Goal: Book appointment/travel/reservation

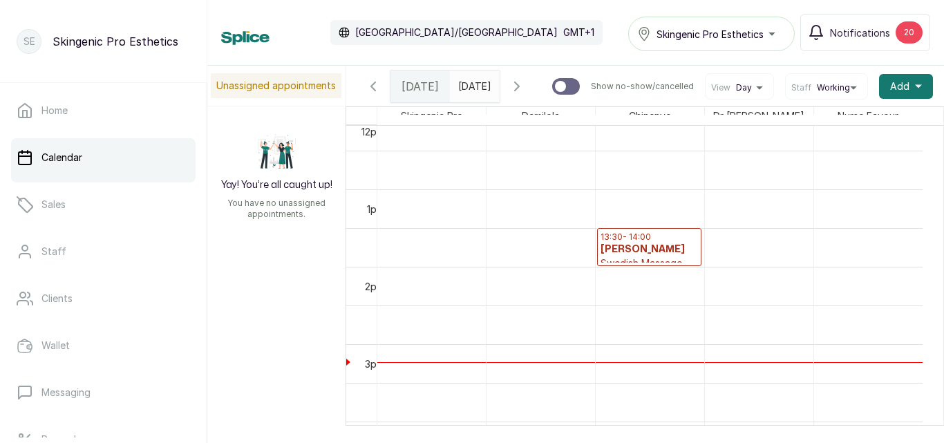
click at [654, 252] on h3 "[PERSON_NAME]" at bounding box center [648, 250] width 97 height 14
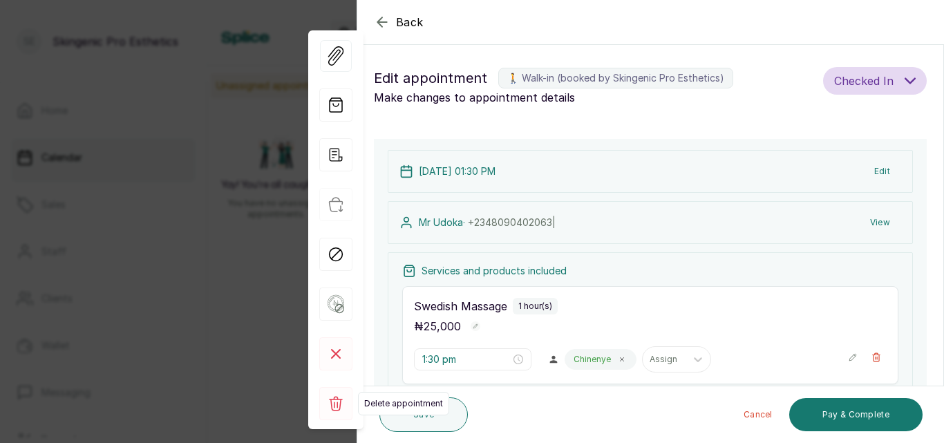
click at [336, 408] on rect at bounding box center [335, 403] width 33 height 33
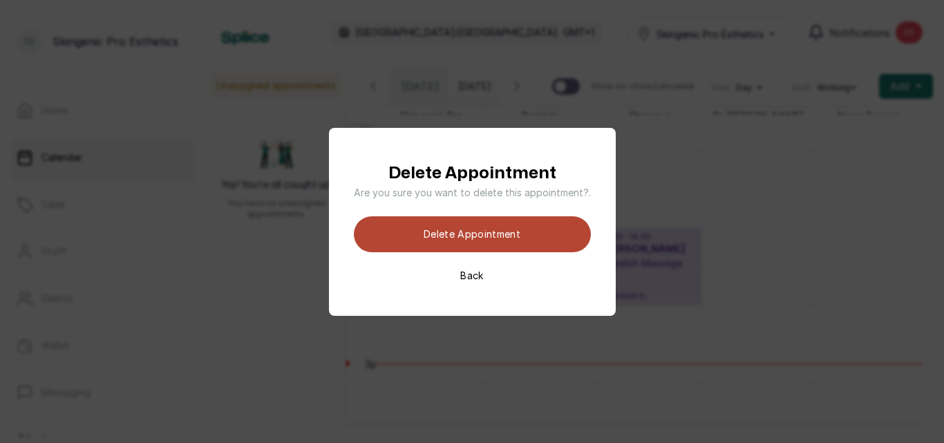
click at [442, 233] on button "Delete appointment" at bounding box center [472, 234] width 237 height 36
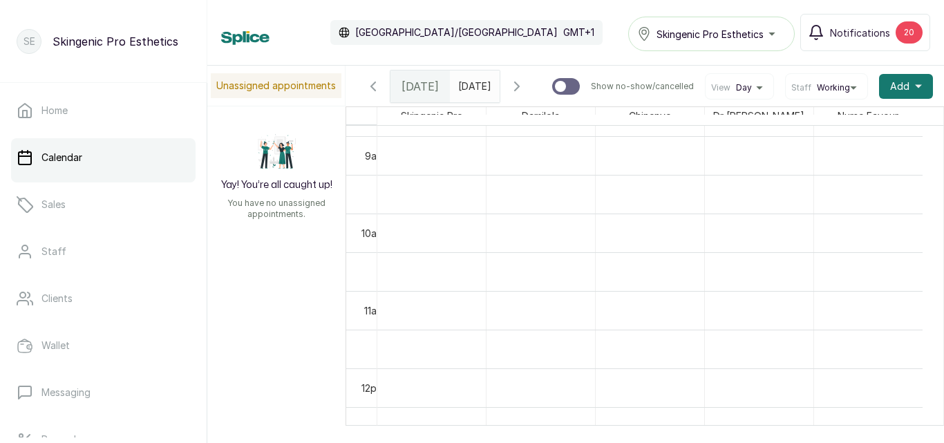
scroll to position [674, 0]
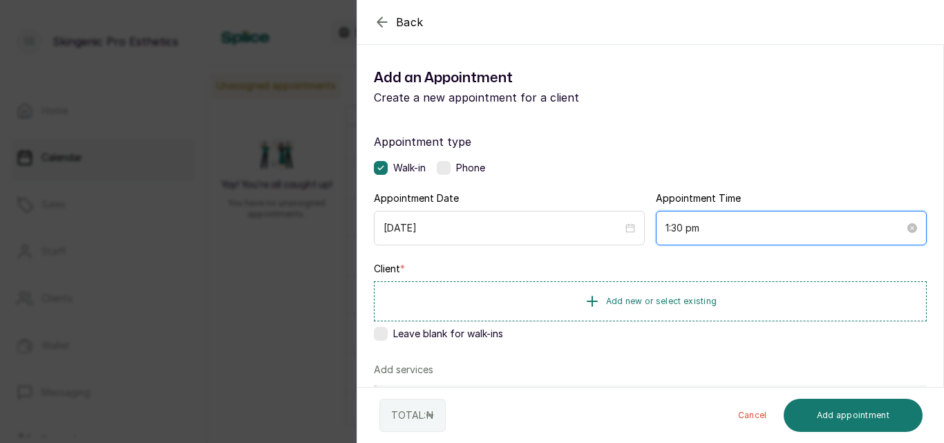
click at [691, 228] on input "1:30 pm" at bounding box center [784, 227] width 239 height 15
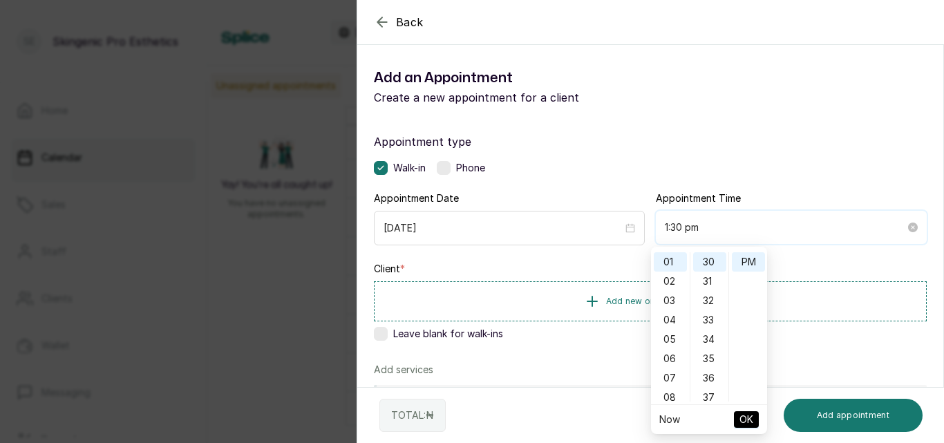
click at [691, 228] on input "1:30 pm" at bounding box center [785, 227] width 240 height 15
click at [711, 396] on div "37" at bounding box center [709, 397] width 33 height 19
type input "1:37 pm"
click at [708, 256] on div "37" at bounding box center [709, 261] width 33 height 19
click at [743, 412] on span "OK" at bounding box center [746, 419] width 14 height 26
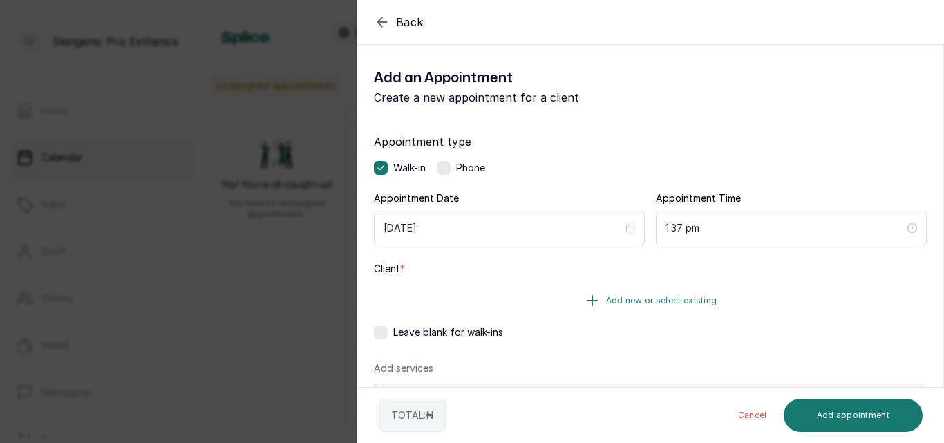
click at [588, 301] on icon "button" at bounding box center [592, 301] width 10 height 10
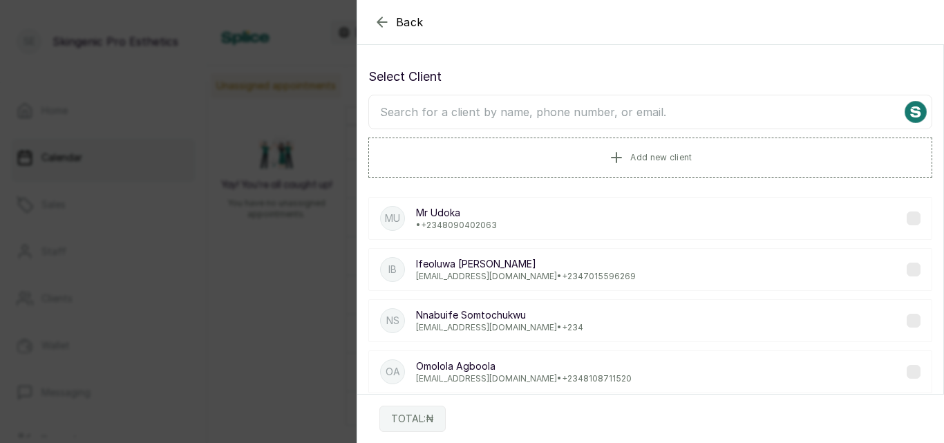
click at [518, 115] on input "text" at bounding box center [650, 112] width 564 height 35
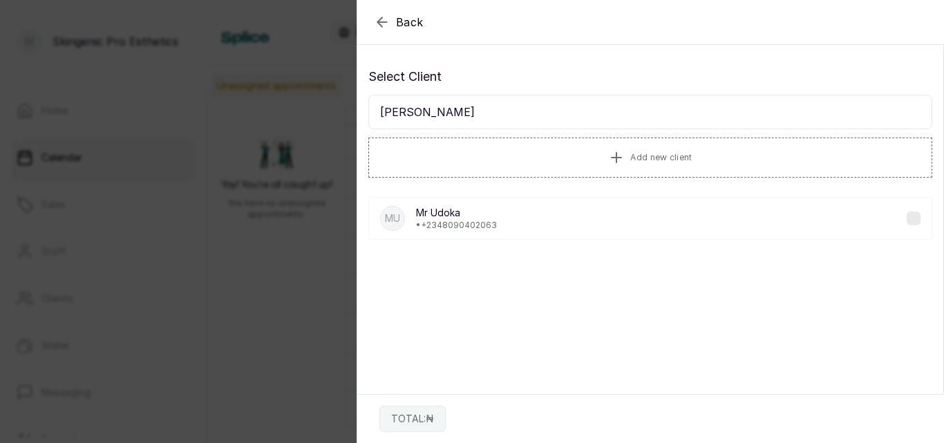
type input "[PERSON_NAME]"
click at [523, 221] on div "MU [PERSON_NAME] • [PHONE_NUMBER]" at bounding box center [650, 218] width 564 height 43
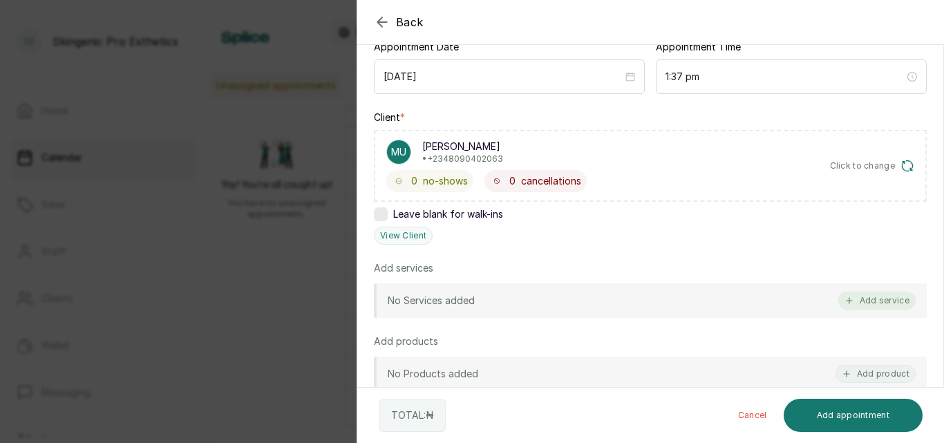
click at [878, 296] on button "Add service" at bounding box center [876, 301] width 77 height 18
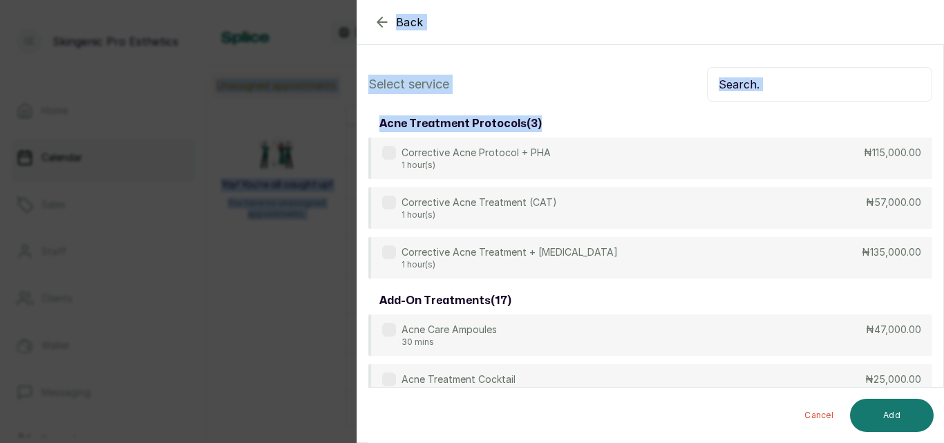
drag, startPoint x: 943, startPoint y: 53, endPoint x: 923, endPoint y: 105, distance: 56.2
click at [891, 0] on html "SE Skingenic Pro Esthetics Home Calendar Sales Staff Clients Wallet Messaging R…" at bounding box center [472, 221] width 944 height 443
click at [827, 82] on input "text" at bounding box center [819, 84] width 225 height 35
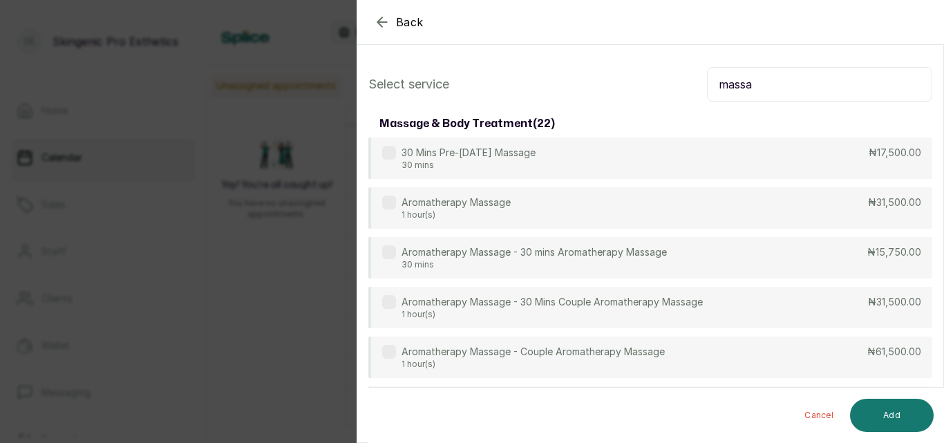
type input "massa"
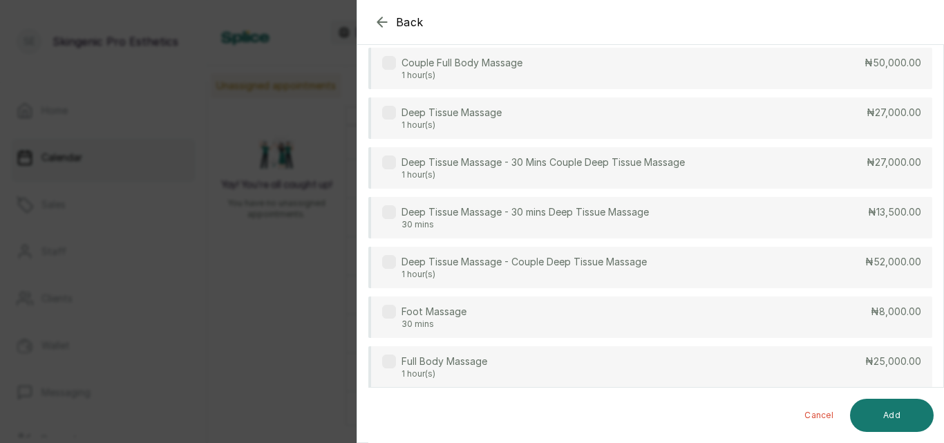
scroll to position [352, 0]
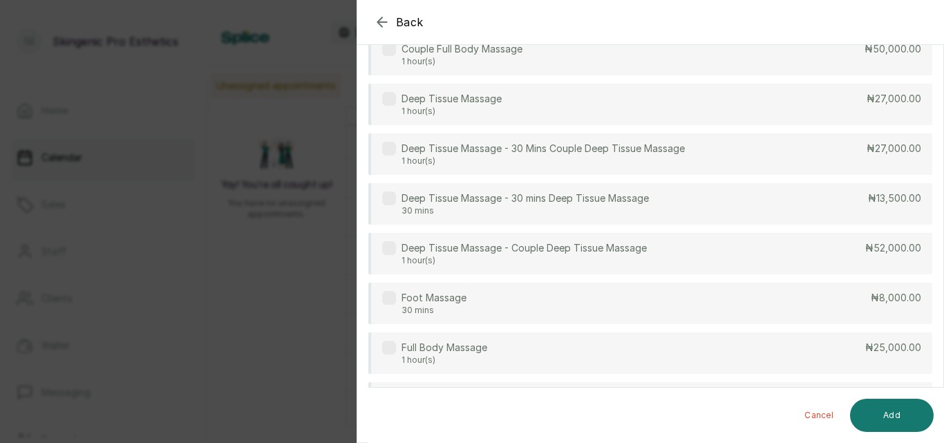
click at [937, 205] on section "Back Add Appointment Select service massa massage & body treatment ( 22 ) 30 Mi…" at bounding box center [650, 221] width 587 height 443
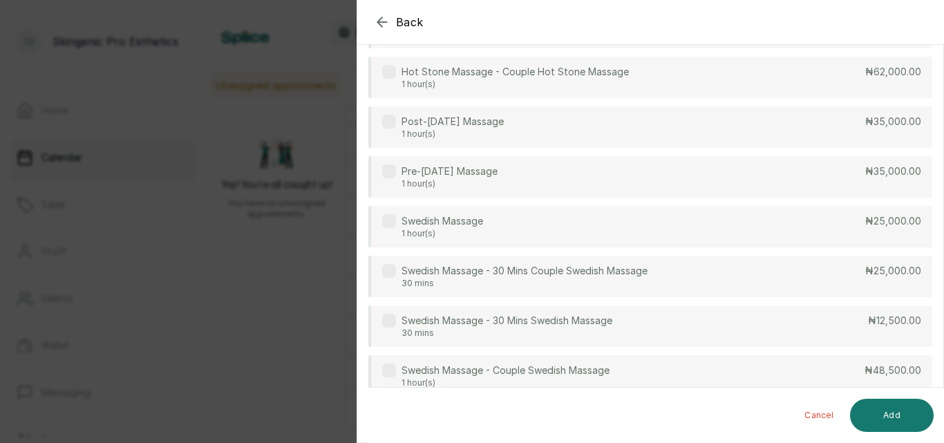
scroll to position [836, 0]
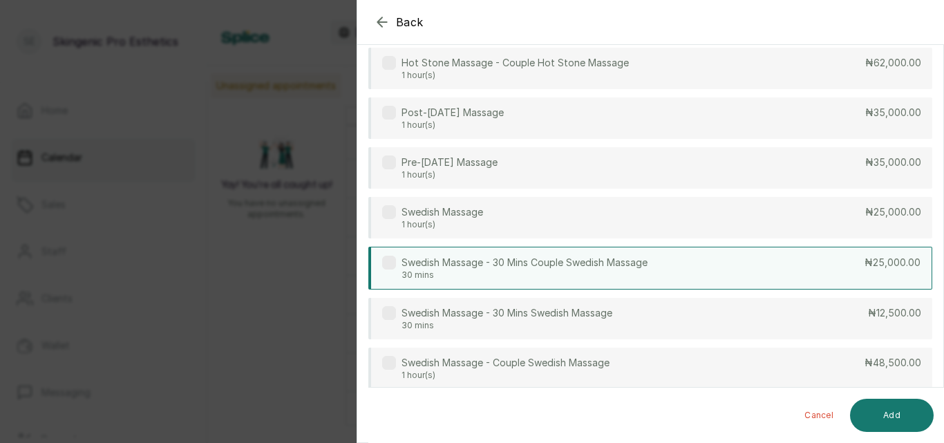
click at [795, 272] on div "Swedish Massage - 30 Mins Couple Swedish Massage 30 mins ₦25,000.00" at bounding box center [650, 268] width 564 height 43
click at [875, 408] on button "Add" at bounding box center [892, 415] width 84 height 33
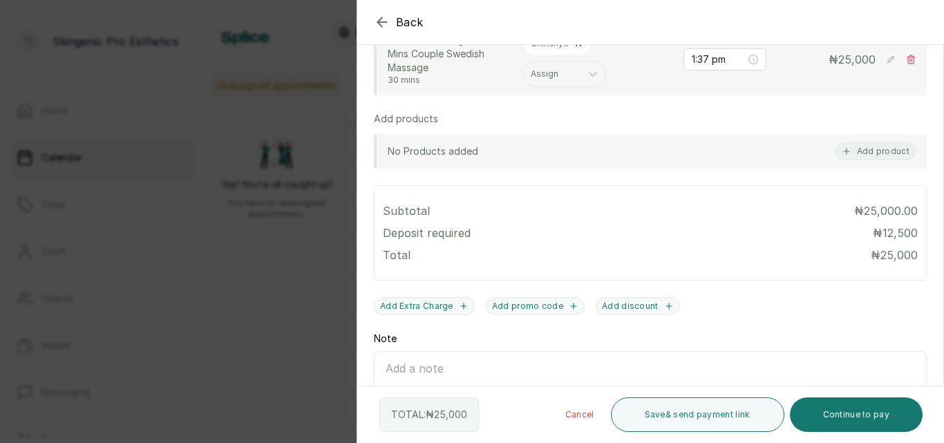
scroll to position [493, 0]
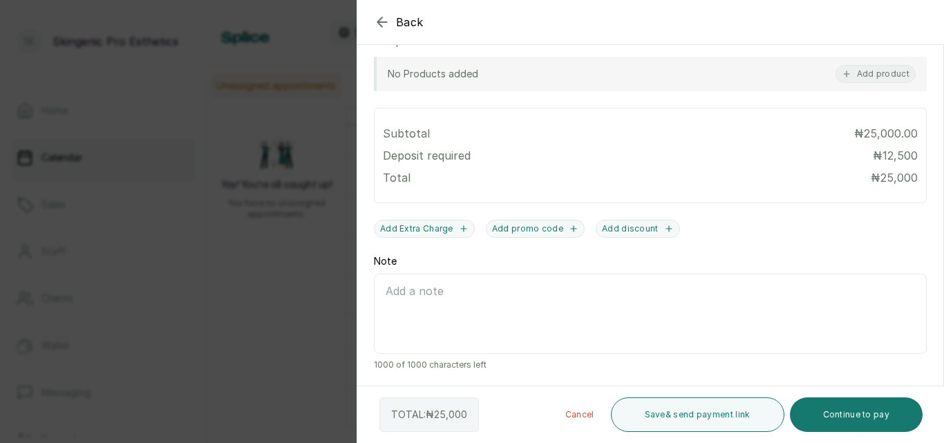
click at [543, 295] on textarea "Note" at bounding box center [650, 314] width 553 height 80
type textarea "a"
click at [422, 294] on textarea "23 THUSAND SENT TO FCMB ," at bounding box center [650, 314] width 553 height 80
click at [563, 292] on textarea "23 THOUSAND SENT TO FCMB ," at bounding box center [650, 314] width 553 height 80
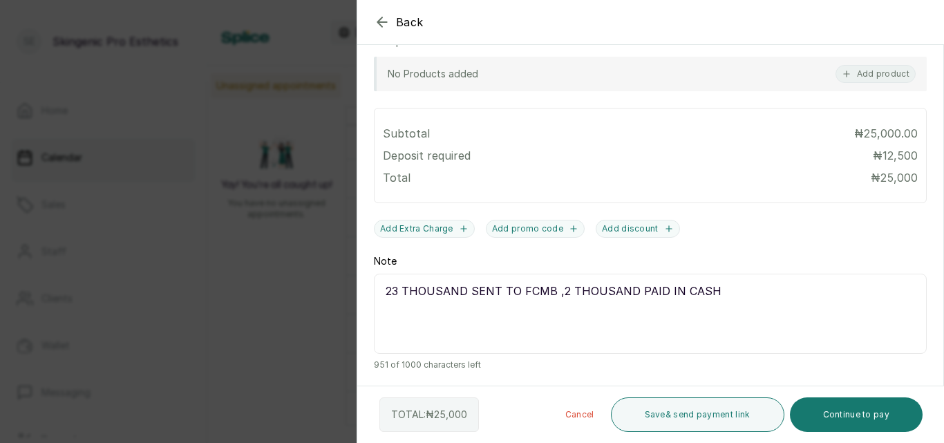
click at [398, 291] on textarea "23 THOUSAND SENT TO FCMB ,2 THOUSAND PAID IN CASH" at bounding box center [650, 314] width 553 height 80
click at [421, 317] on textarea "TW THOUSAND SENT TO FCMB ,2 THOUSAND PAID IN CASH" at bounding box center [650, 314] width 553 height 80
click at [404, 290] on textarea "TW THOUSAND SENT TO FCMB ,2 THOUSAND PAID IN CASH" at bounding box center [650, 314] width 553 height 80
click at [642, 290] on textarea "TWENTY THREE THOUSAND SENT TO FCMB ,2 THOUSAND PAID IN CASH" at bounding box center [650, 314] width 553 height 80
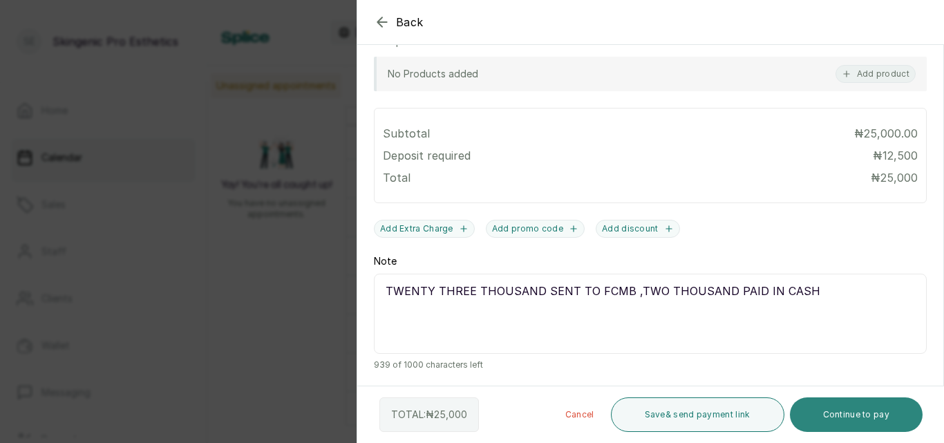
type textarea "TWENTY THREE THOUSAND SENT TO FCMB ,TWO THOUSAND PAID IN CASH"
click at [826, 408] on button "Continue to pay" at bounding box center [856, 414] width 133 height 35
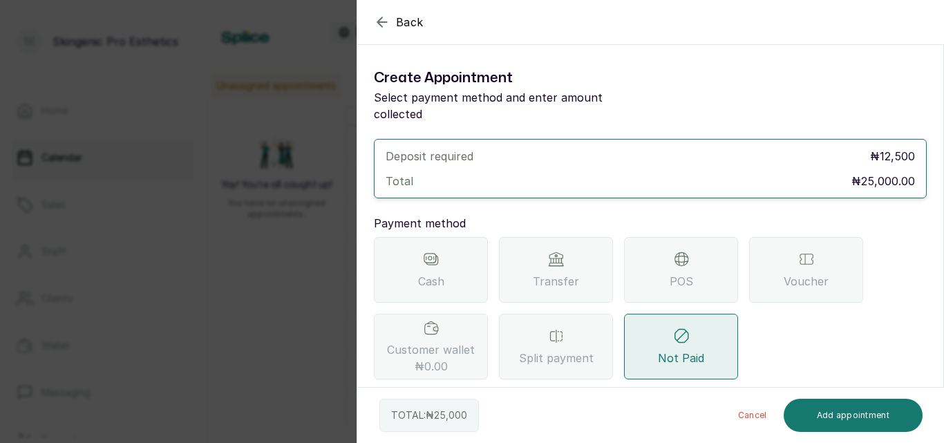
click at [582, 266] on div "Transfer" at bounding box center [556, 270] width 114 height 66
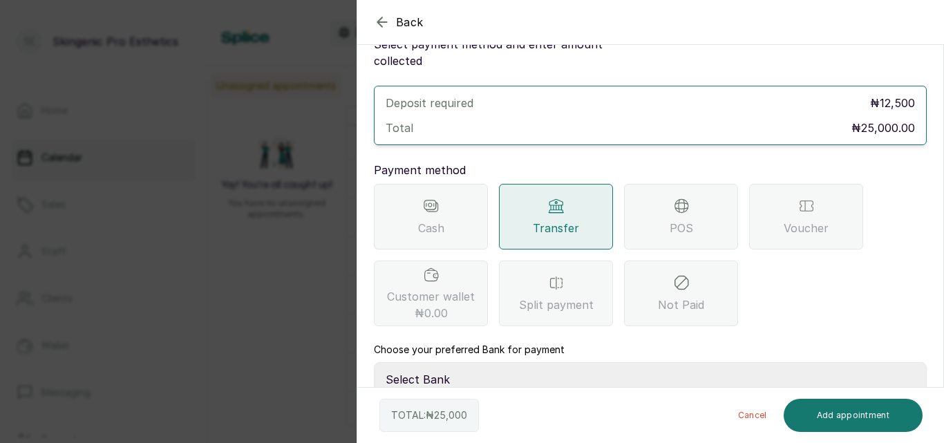
scroll to position [54, 0]
click at [748, 366] on select "Select Bank Skingenic Pro Esthetics First City Monument Bank SKINGENIC PRO ESTH…" at bounding box center [650, 378] width 553 height 35
select select "c79eea2b-aeb8-454d-b486-470d48a76130"
click at [374, 361] on select "Select Bank Skingenic Pro Esthetics First City Monument Bank SKINGENIC PRO ESTH…" at bounding box center [650, 378] width 553 height 35
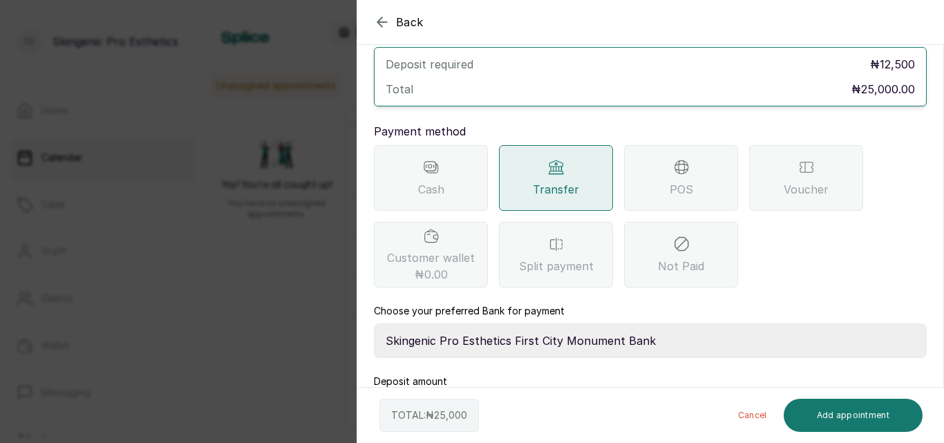
scroll to position [131, 0]
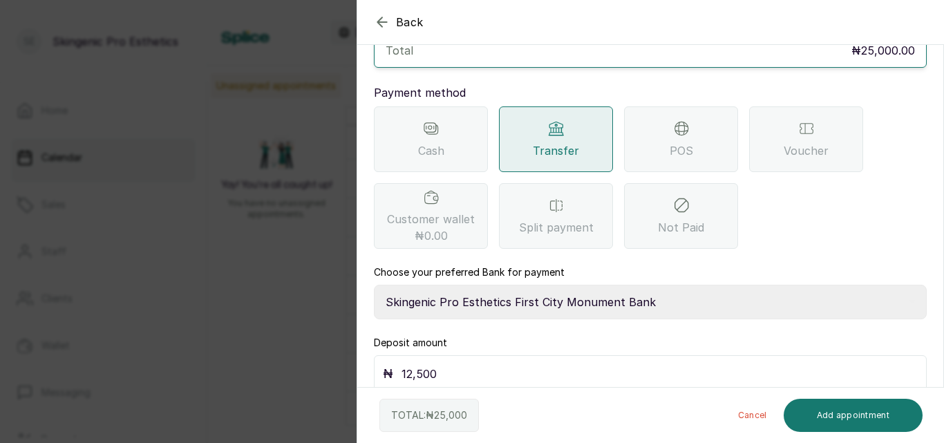
click at [659, 364] on input "12,500" at bounding box center [659, 373] width 516 height 19
type input "1"
type input "23,000"
click at [812, 414] on button "Add appointment" at bounding box center [854, 415] width 140 height 33
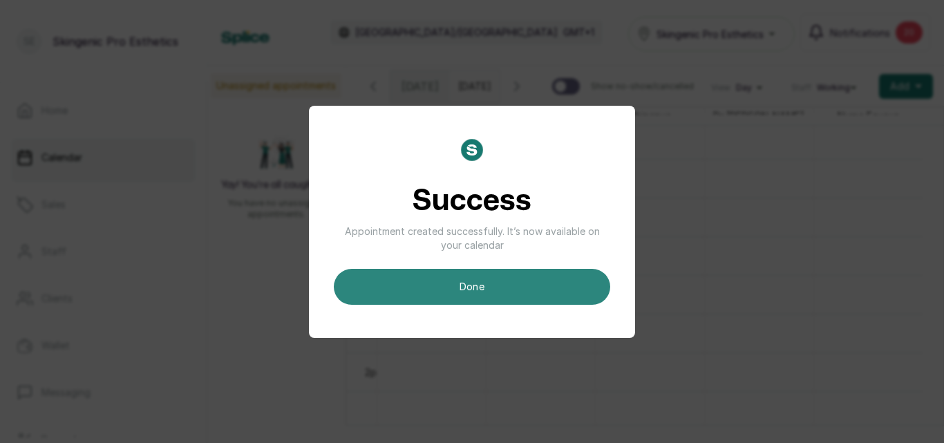
click at [489, 298] on button "done" at bounding box center [472, 287] width 276 height 36
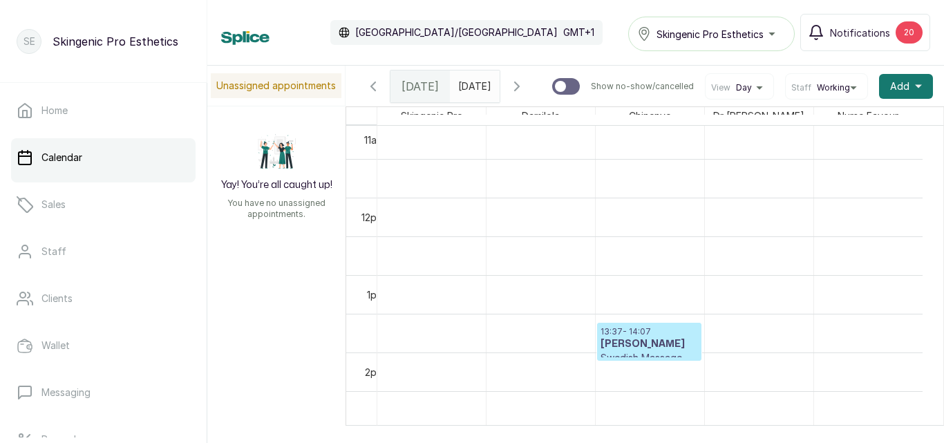
click at [619, 337] on p "13:37 - 14:07" at bounding box center [648, 331] width 97 height 11
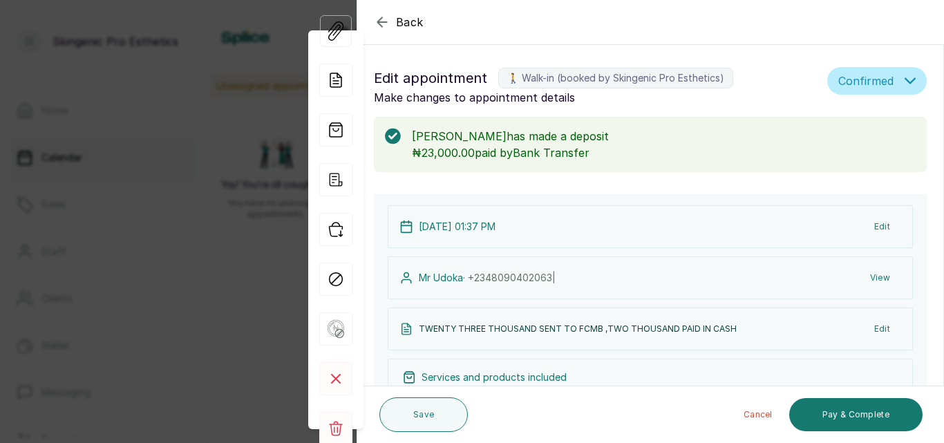
type input "1:37 pm"
click at [837, 413] on button "Pay & Complete" at bounding box center [855, 414] width 133 height 33
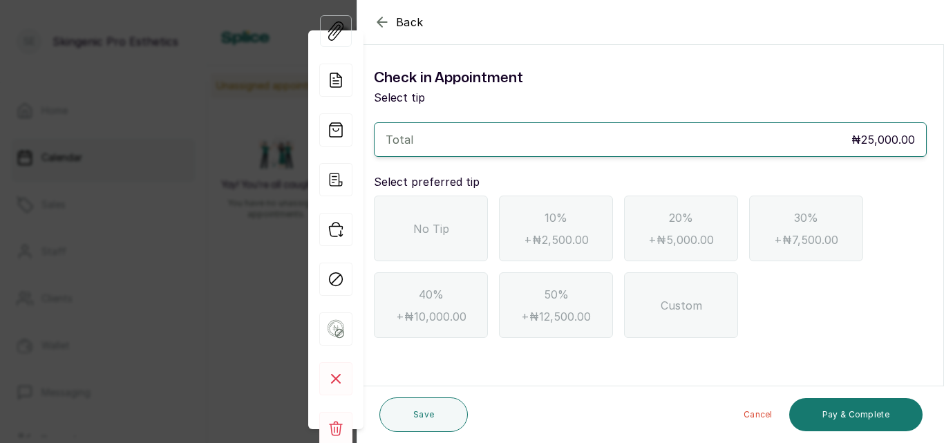
click at [404, 229] on div "No Tip" at bounding box center [431, 229] width 114 height 66
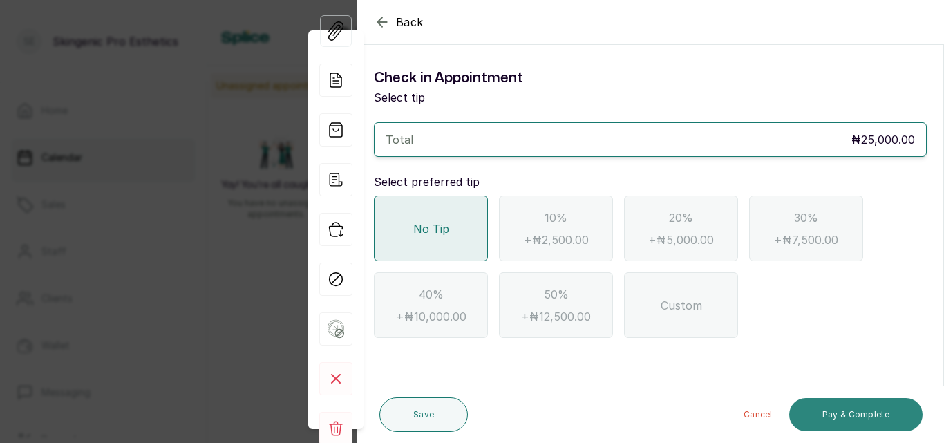
click at [827, 415] on button "Pay & Complete" at bounding box center [855, 414] width 133 height 33
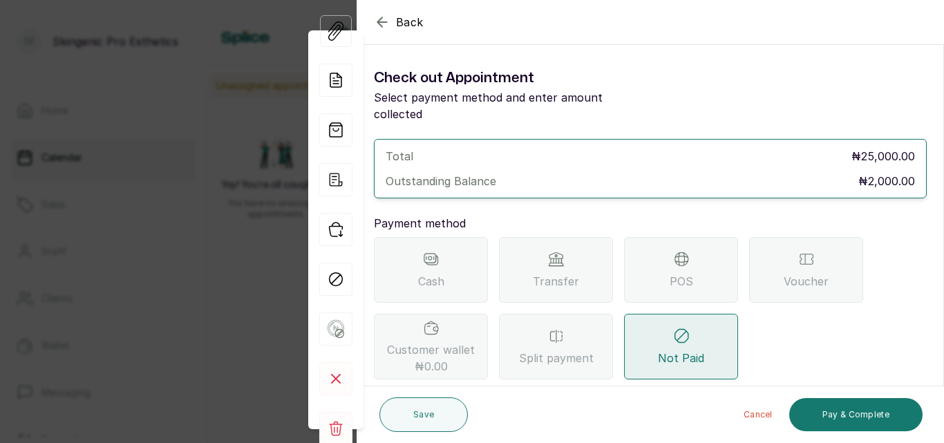
click at [455, 237] on div "Cash" at bounding box center [431, 270] width 114 height 66
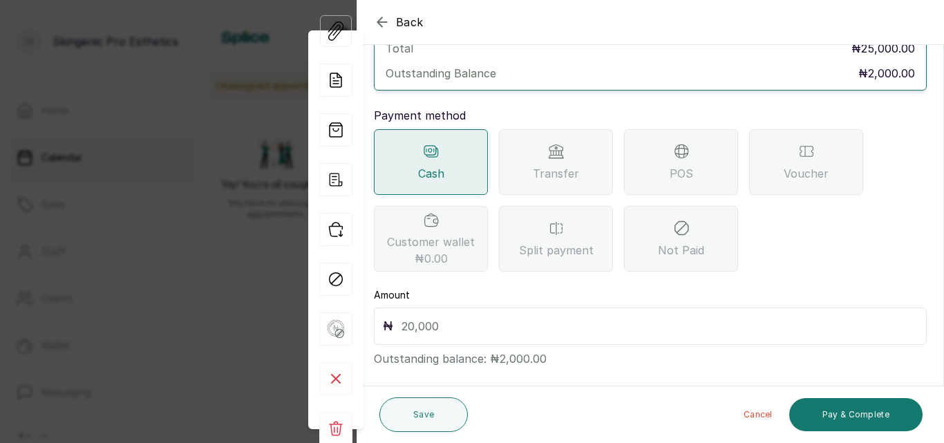
scroll to position [110, 0]
click at [621, 343] on p "Outstanding balance: ₦2,000.00" at bounding box center [650, 354] width 553 height 22
click at [611, 314] on input "text" at bounding box center [659, 323] width 516 height 19
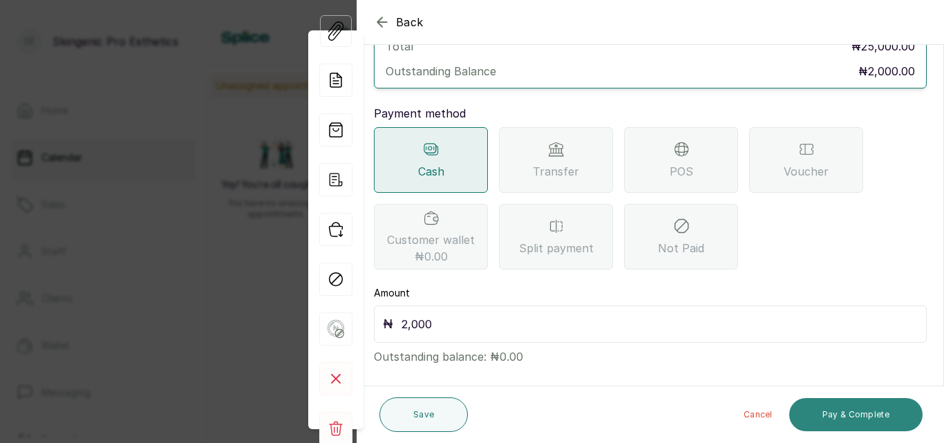
type input "2,000"
click at [824, 410] on button "Pay & Complete" at bounding box center [855, 414] width 133 height 33
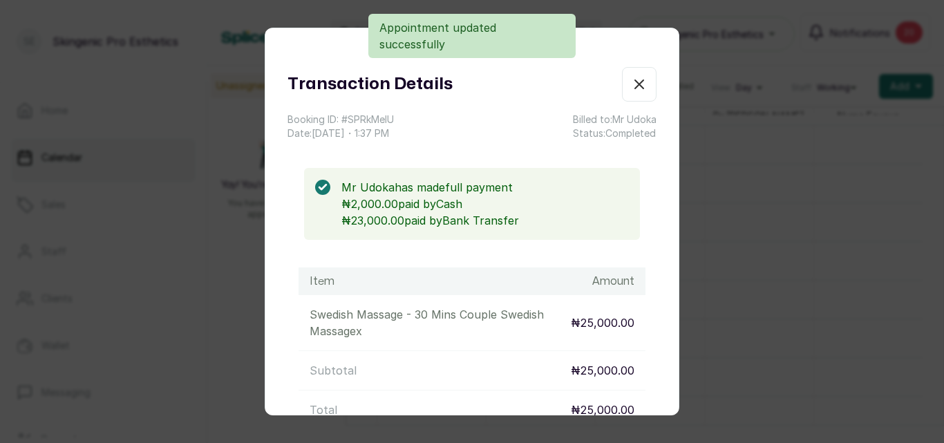
click at [631, 78] on icon "button" at bounding box center [639, 84] width 17 height 17
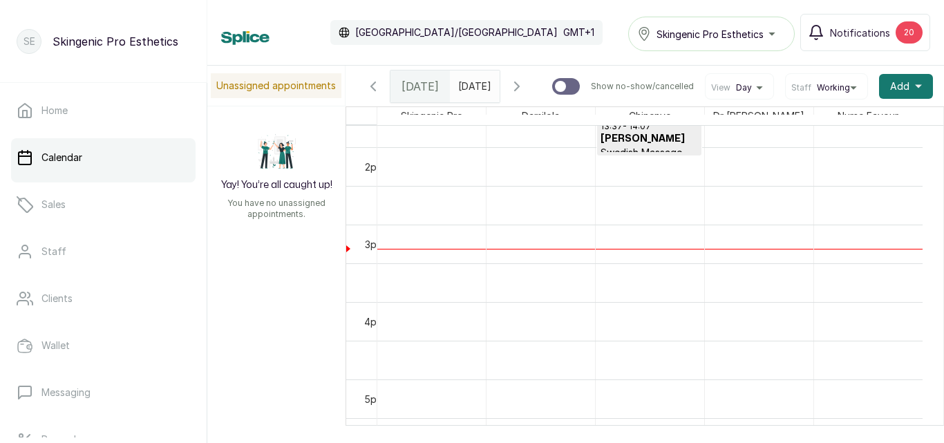
scroll to position [958, 0]
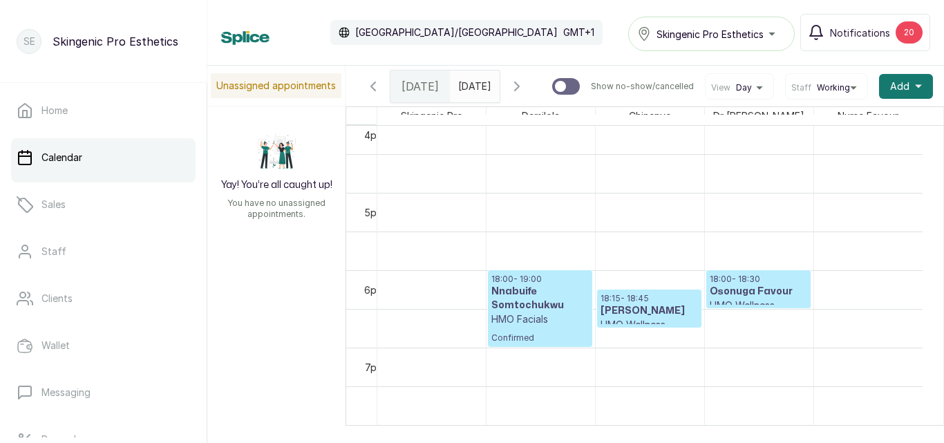
click at [673, 304] on p "18:15 - 18:45" at bounding box center [648, 298] width 97 height 11
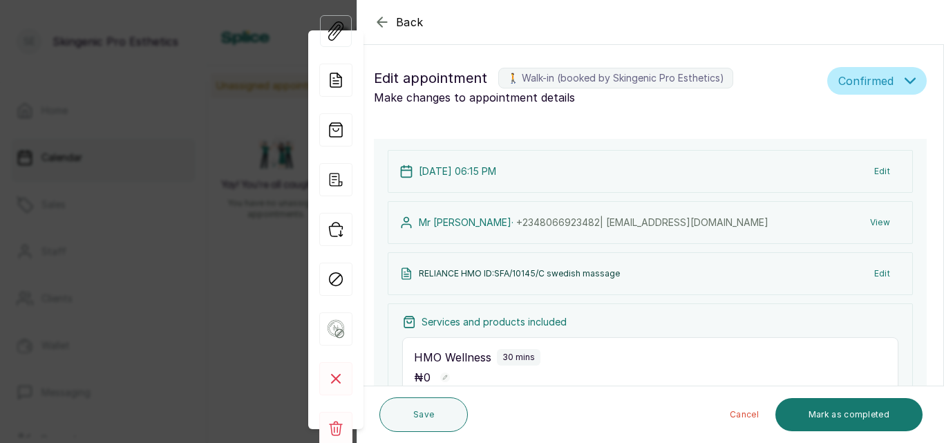
click at [383, 21] on icon "button" at bounding box center [382, 22] width 17 height 17
